Goal: Find specific page/section: Find specific page/section

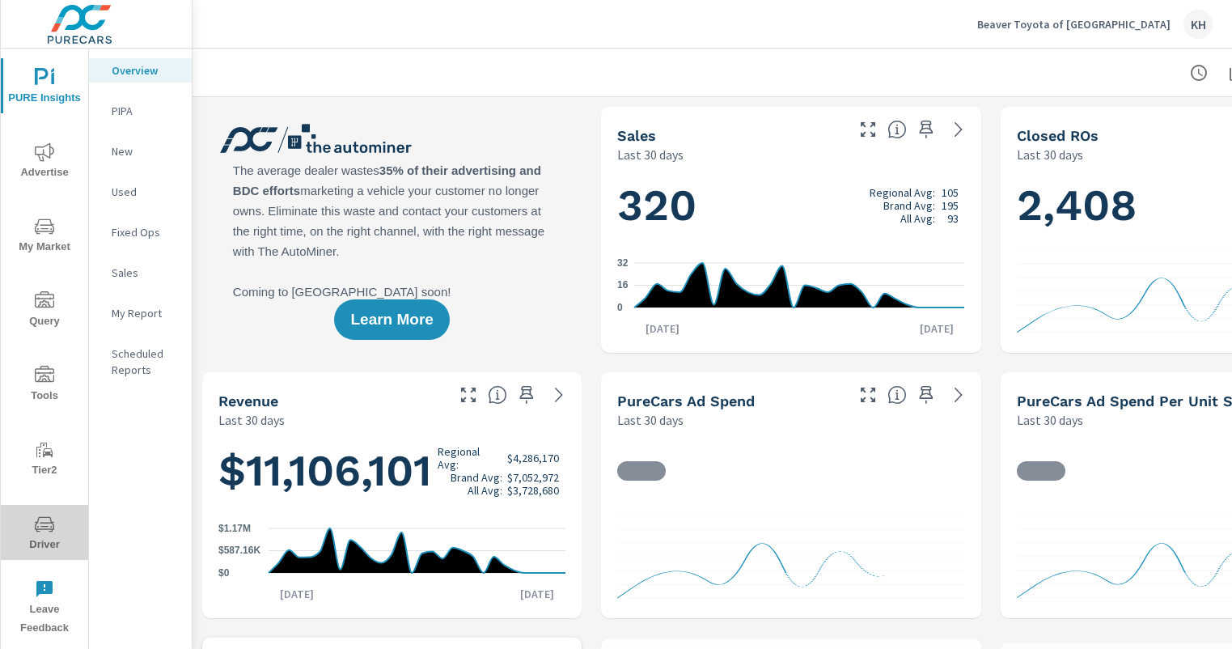
click at [66, 518] on span "Driver" at bounding box center [45, 534] width 78 height 40
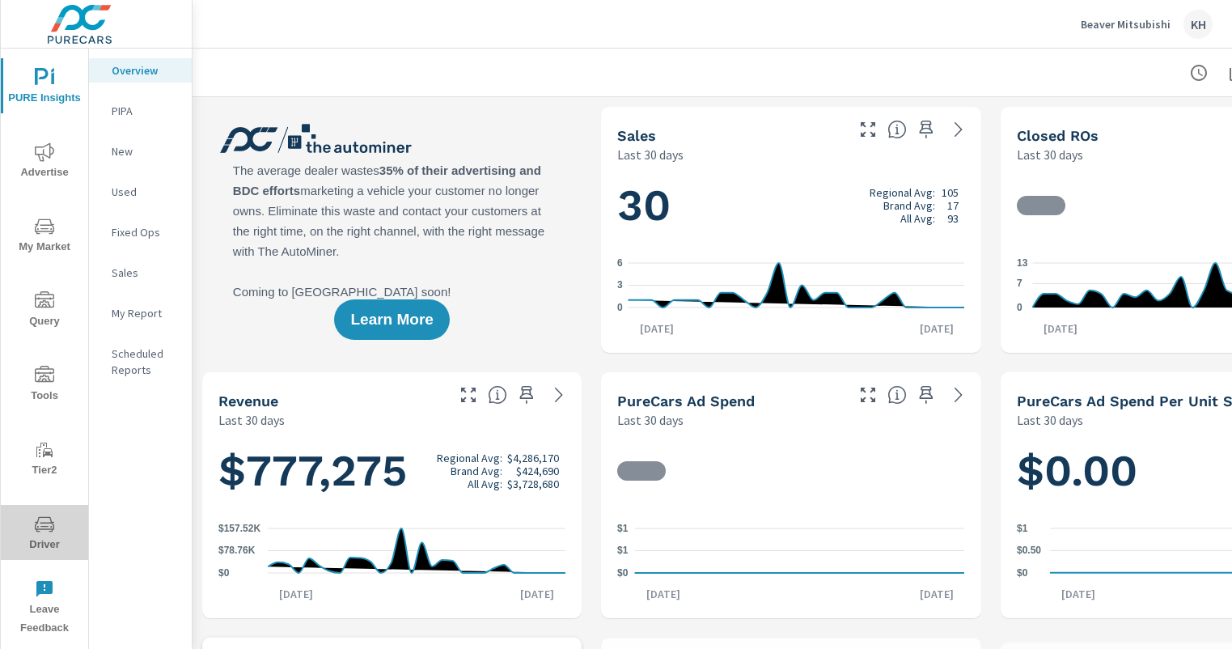
click at [53, 529] on icon "nav menu" at bounding box center [44, 523] width 19 height 15
